Goal: Task Accomplishment & Management: Use online tool/utility

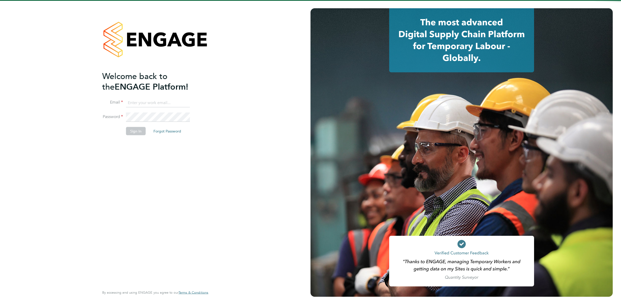
type input "katieh@dannysullivan.co.uk"
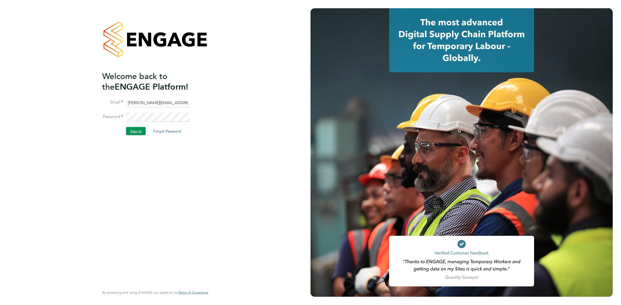
click at [135, 128] on button "Sign In" at bounding box center [136, 131] width 20 height 8
click at [135, 135] on div "Sorry, we are having problems connecting to our services." at bounding box center [155, 152] width 310 height 305
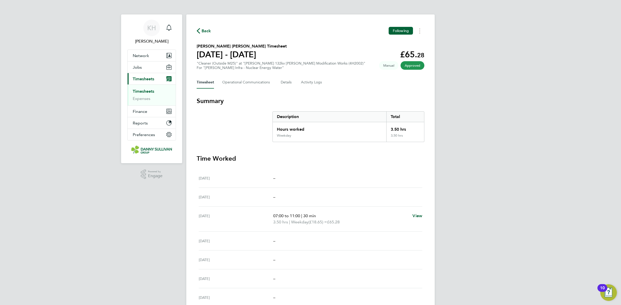
click at [136, 89] on link "Timesheets" at bounding box center [143, 91] width 21 height 5
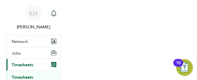
scroll to position [17, 29]
